Goal: Task Accomplishment & Management: Use online tool/utility

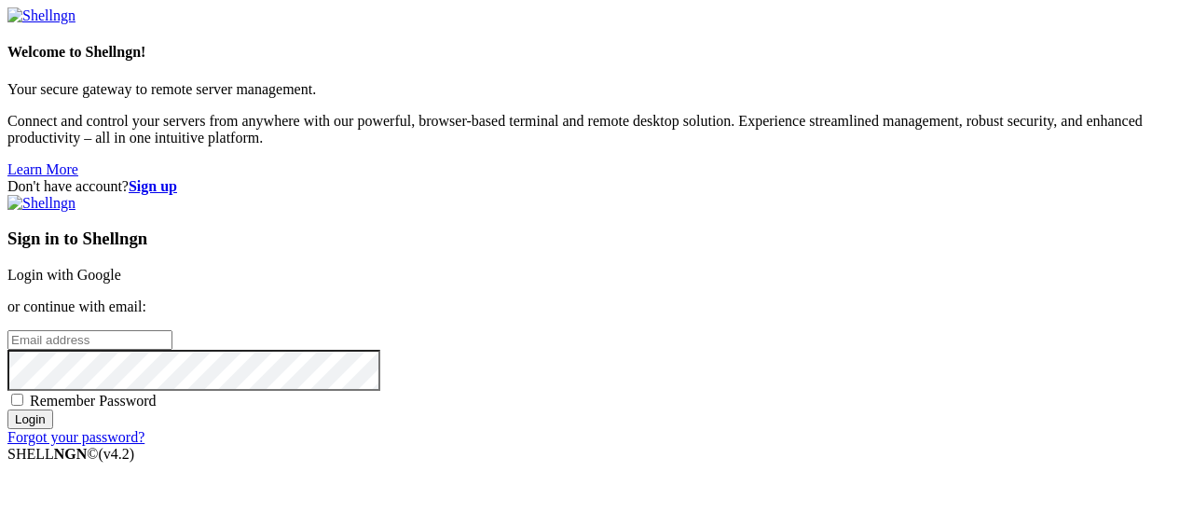
type input "[EMAIL_ADDRESS][DOMAIN_NAME]"
click at [53, 429] on input "Login" at bounding box center [30, 419] width 46 height 20
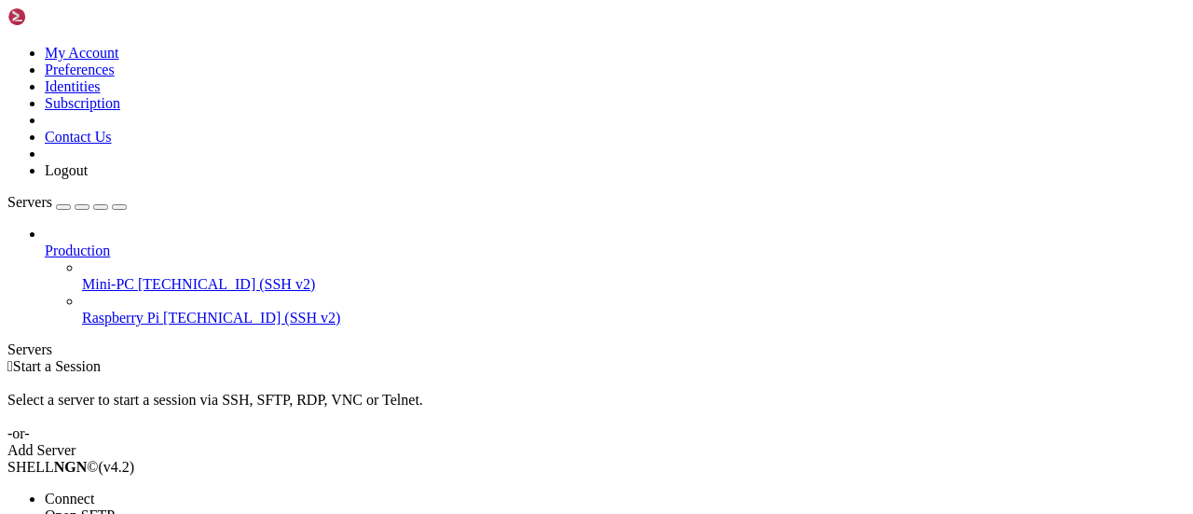
click at [94, 490] on span "Connect" at bounding box center [69, 498] width 49 height 16
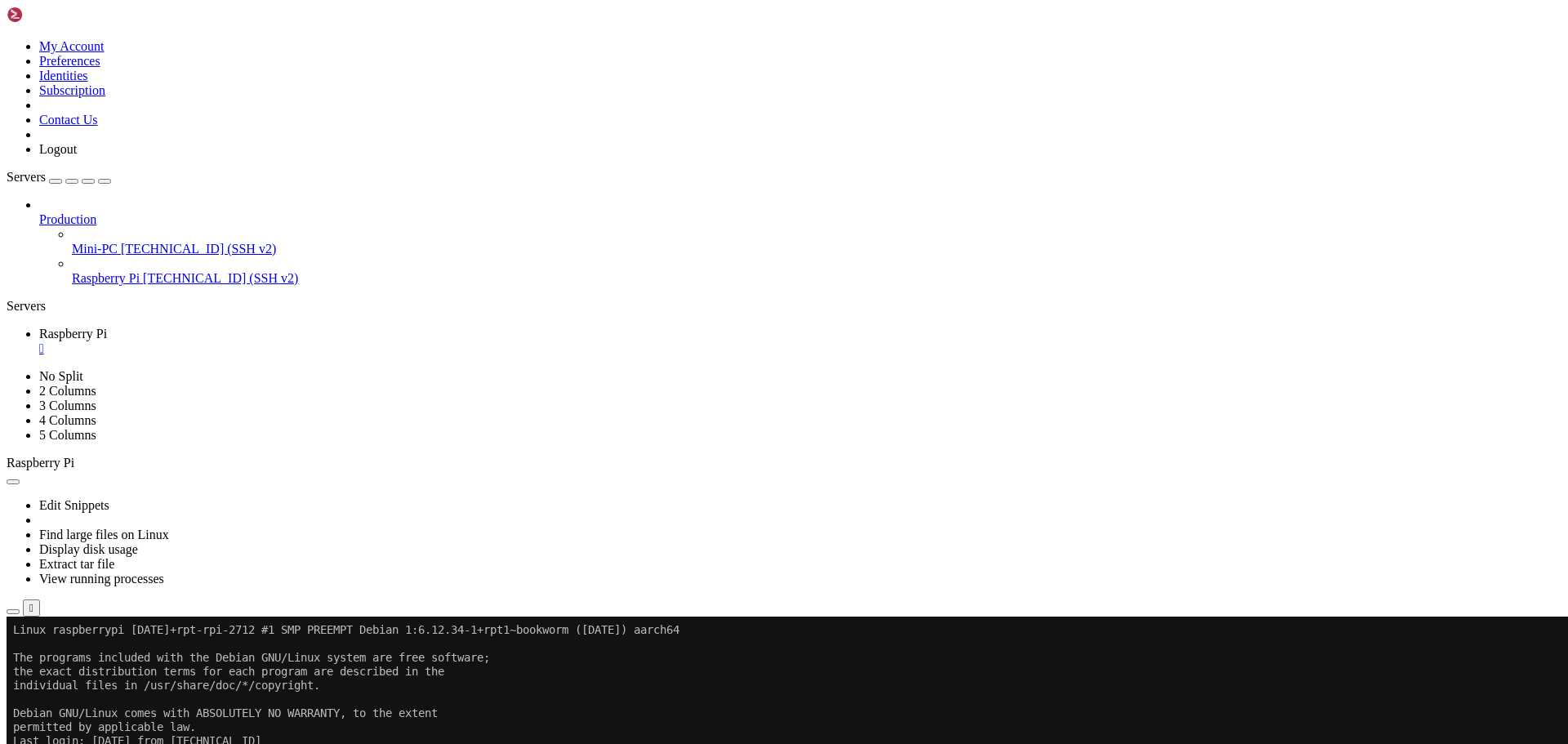
click at [312, 342] on div "" at bounding box center [800, 349] width 1522 height 15
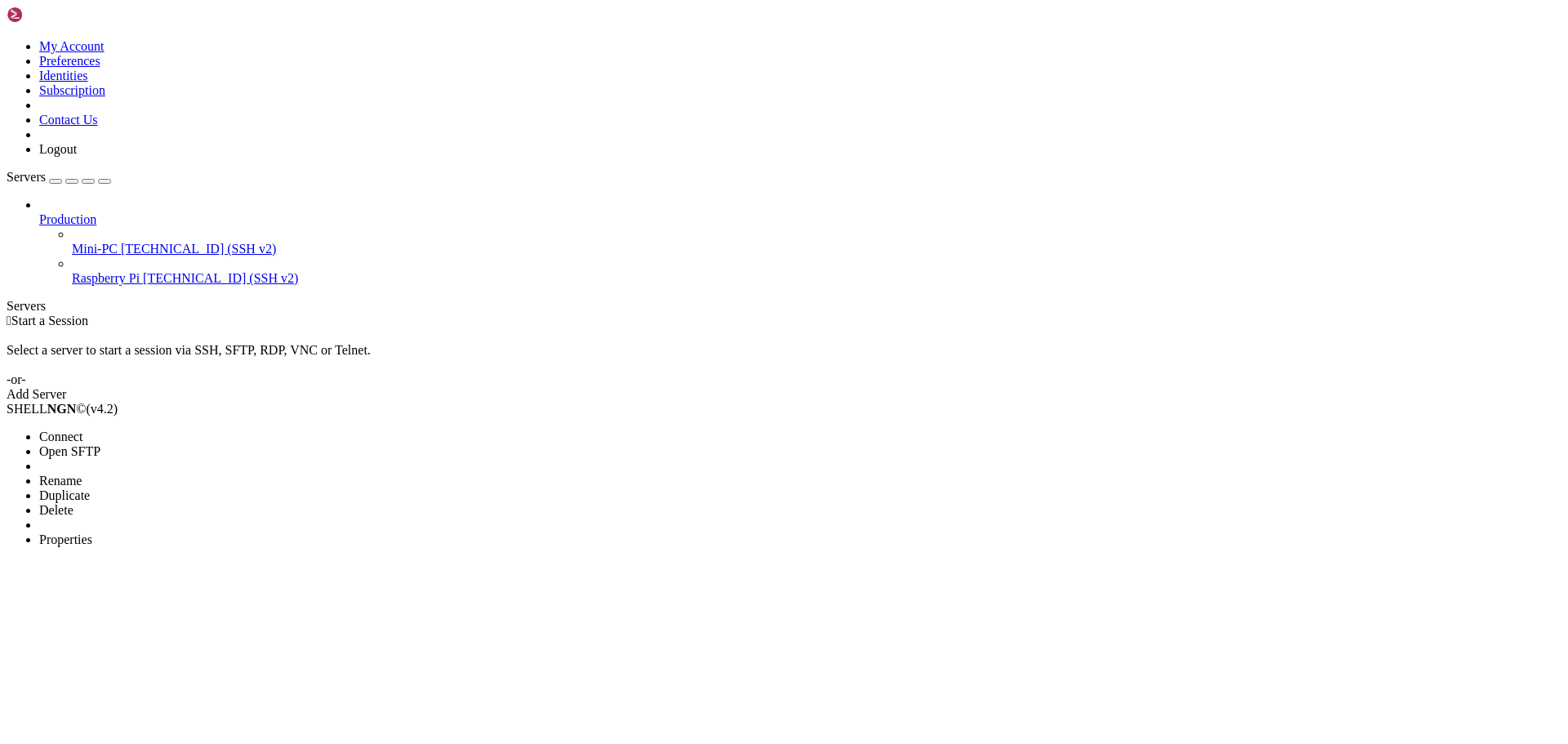
click at [82, 429] on span "Connect" at bounding box center [60, 436] width 43 height 14
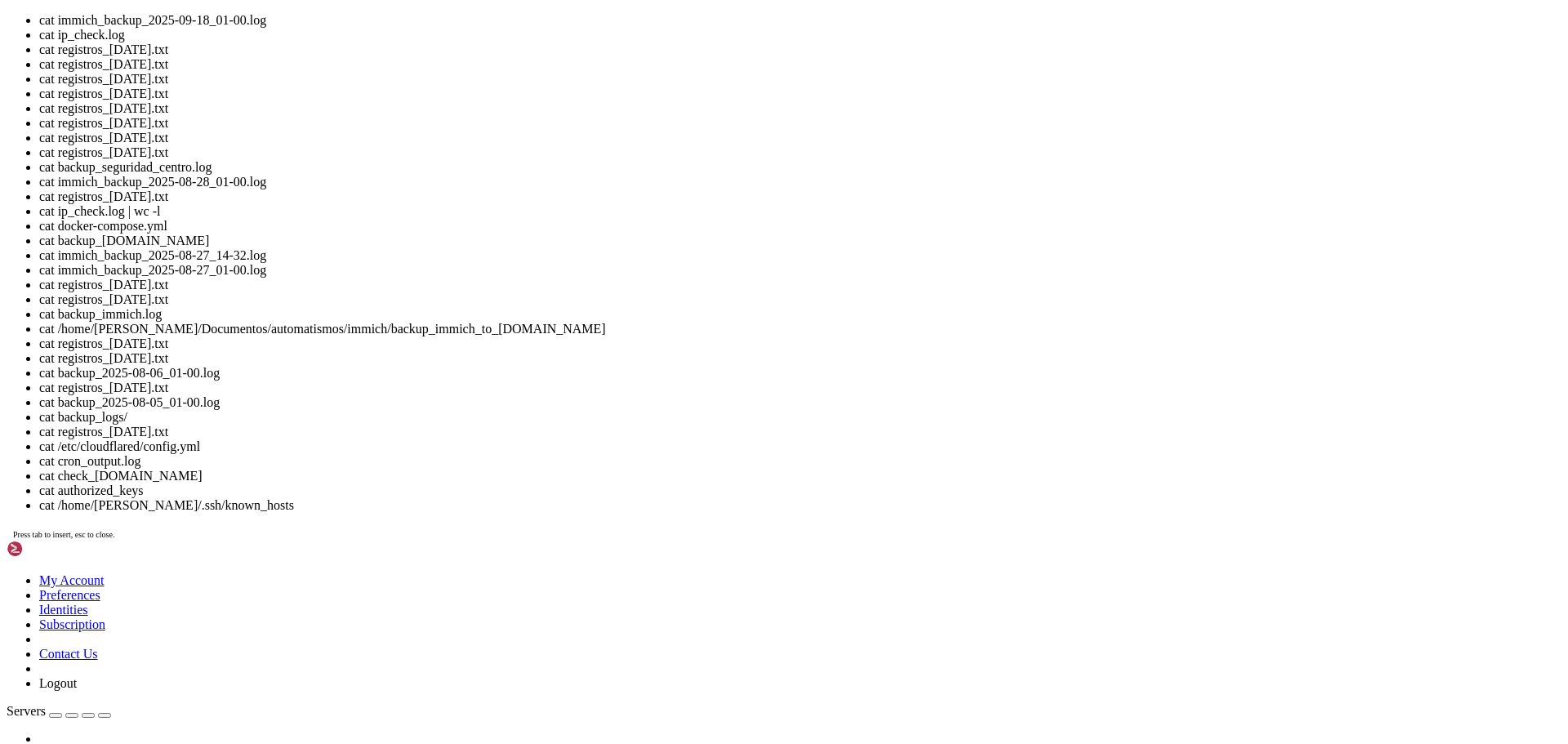
scroll to position [326, 0]
drag, startPoint x: 463, startPoint y: 1499, endPoint x: 622, endPoint y: 1493, distance: 159.1
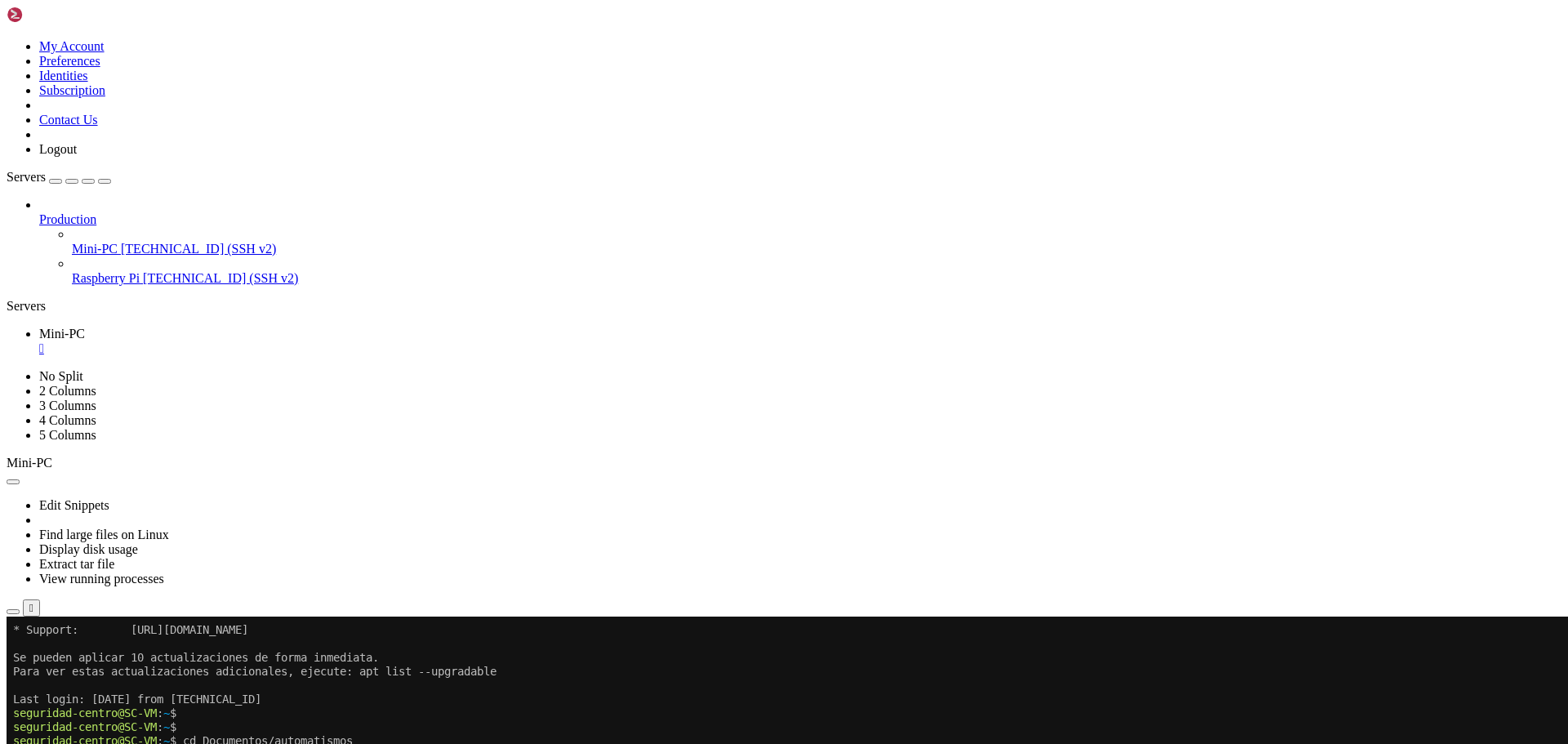
scroll to position [489, 0]
copy x-row "registros_[DATE].txt"
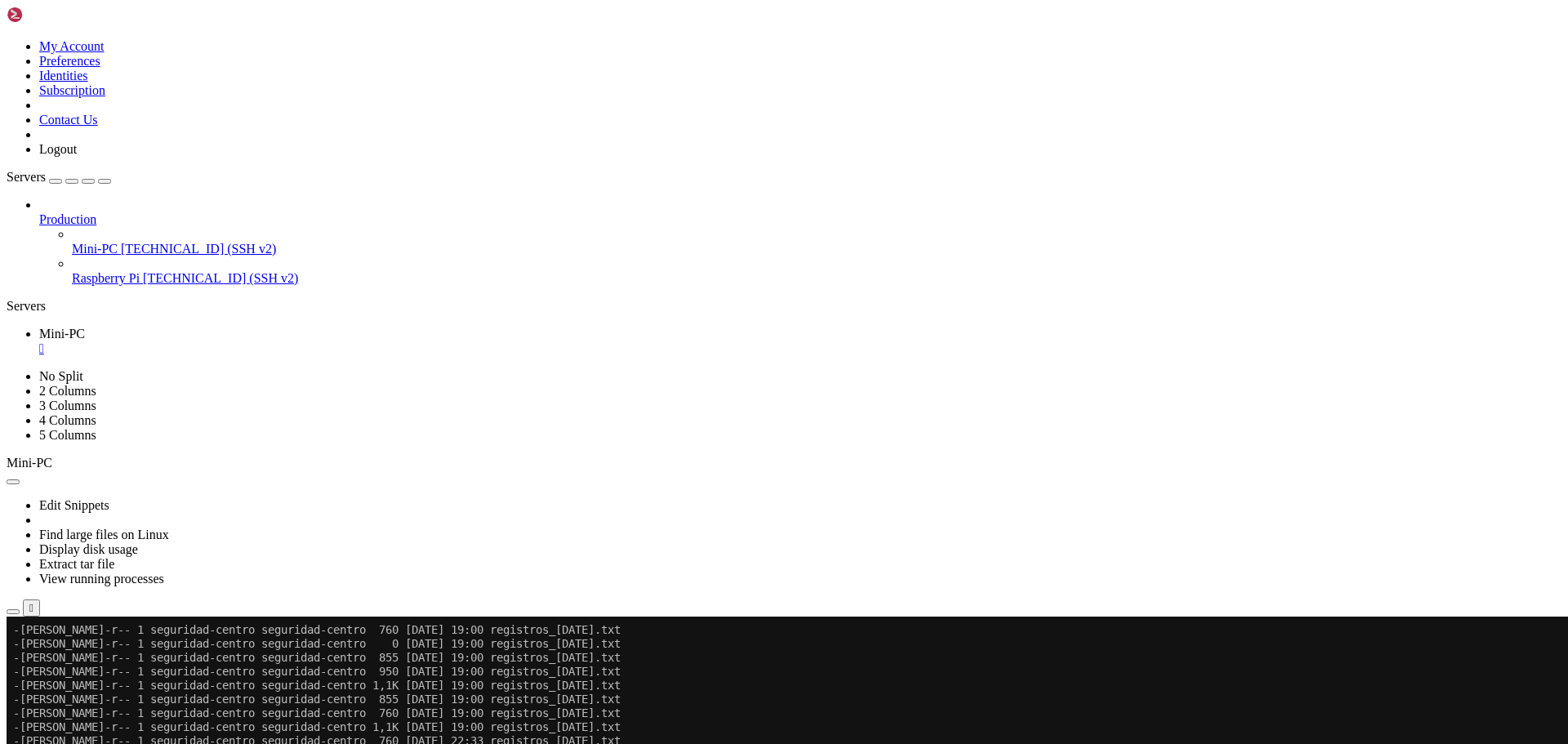
click at [287, 342] on div "" at bounding box center [800, 349] width 1522 height 15
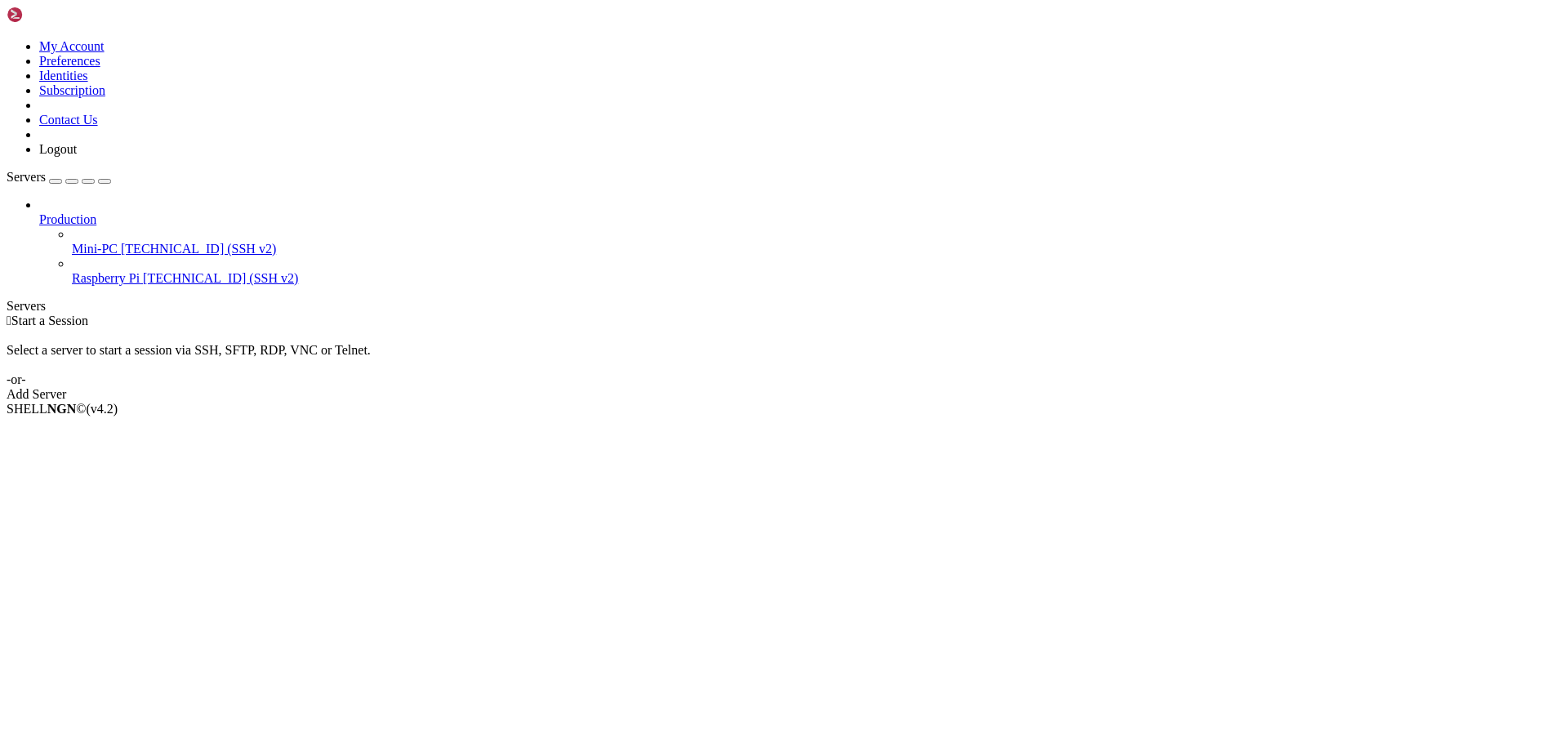
click at [6, 39] on link at bounding box center [6, 39] width 0 height 0
click at [77, 156] on link "Logout" at bounding box center [58, 149] width 38 height 14
